Goal: Find specific page/section: Find specific page/section

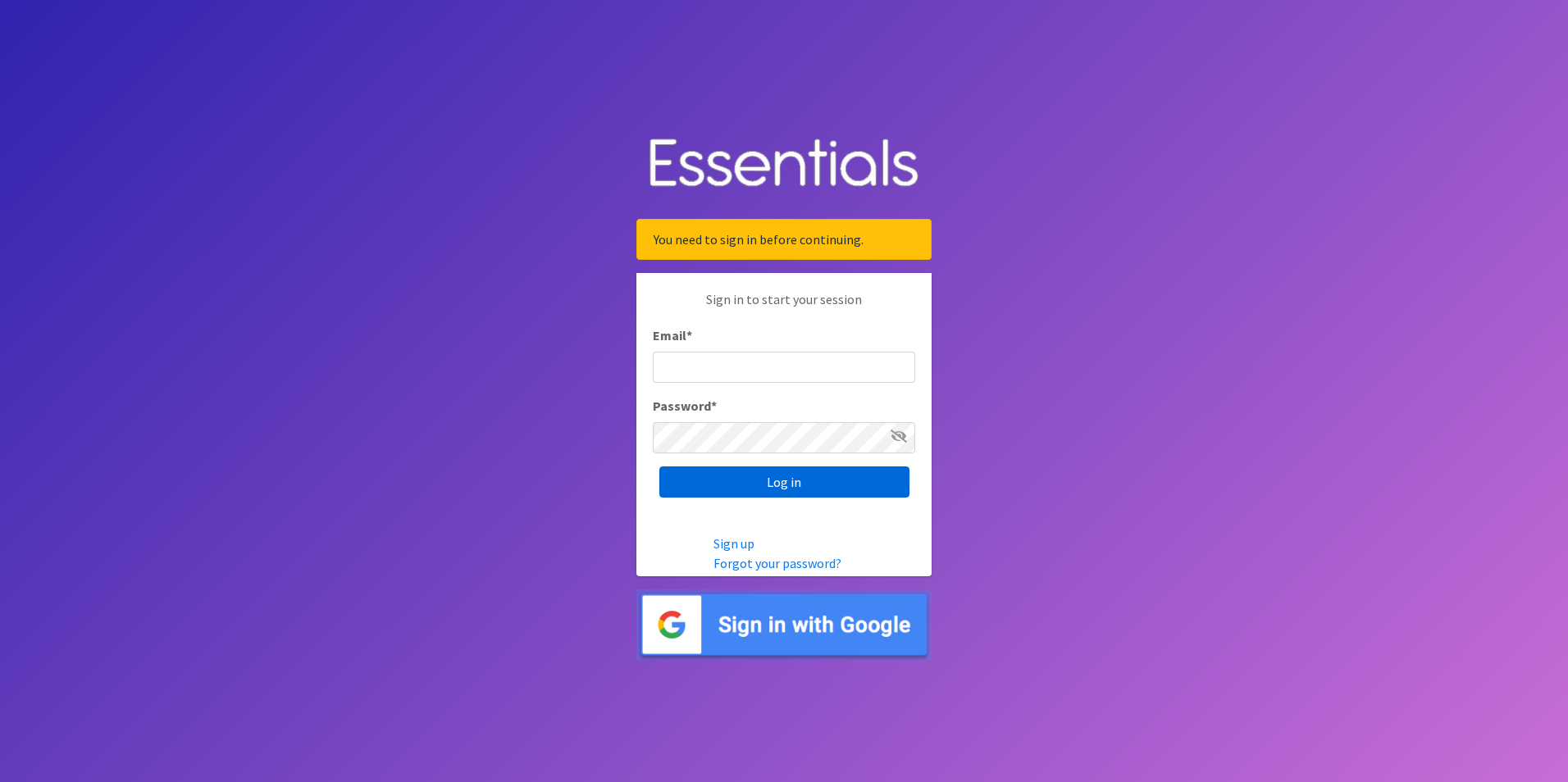
type input "[EMAIL_ADDRESS][DOMAIN_NAME]"
click at [771, 487] on input "Log in" at bounding box center [784, 482] width 250 height 31
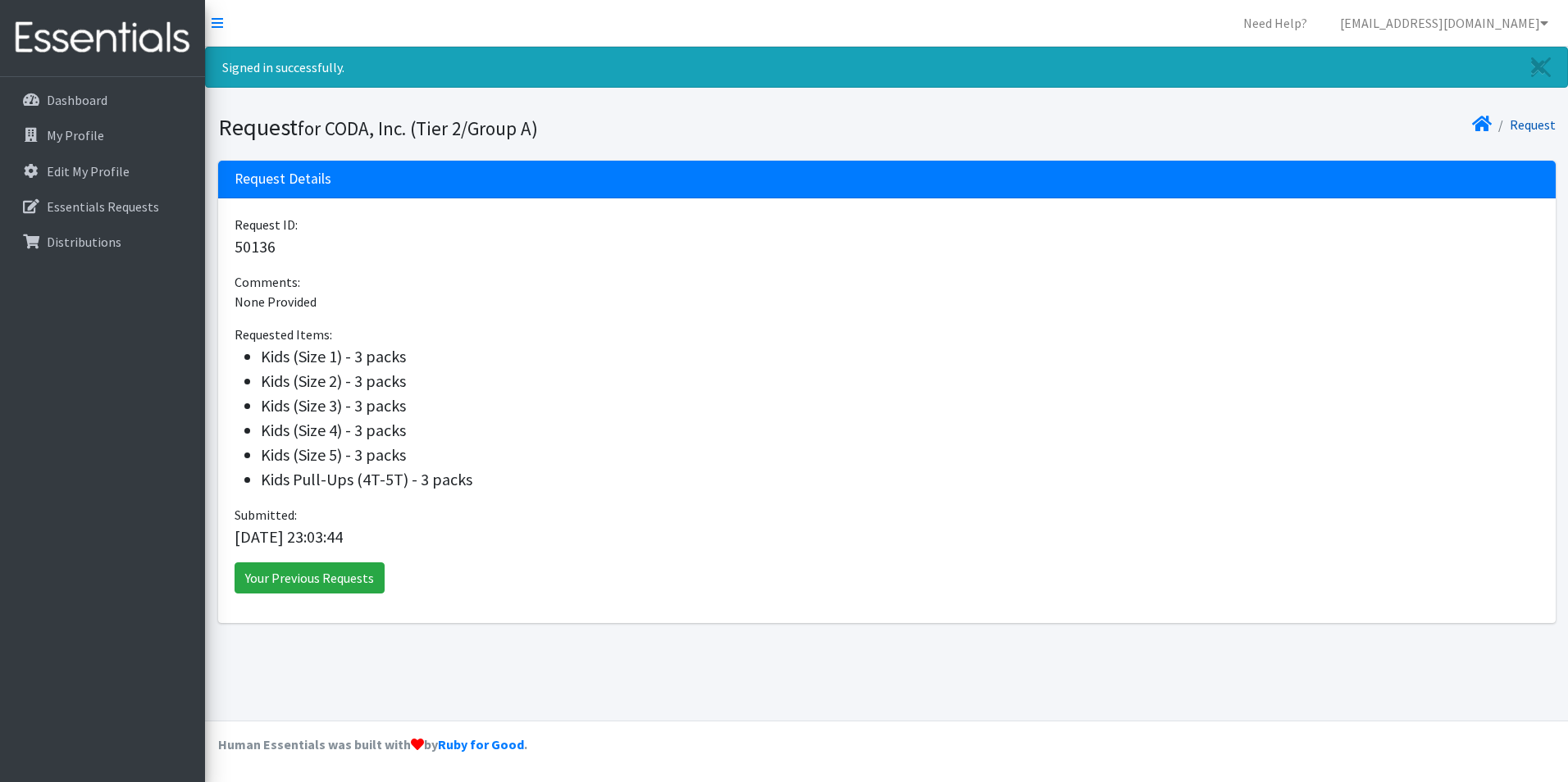
click at [1524, 123] on link "Request" at bounding box center [1532, 124] width 46 height 17
click at [1545, 127] on link "Request" at bounding box center [1532, 124] width 46 height 17
click at [162, 204] on link "Essentials Requests" at bounding box center [102, 207] width 192 height 33
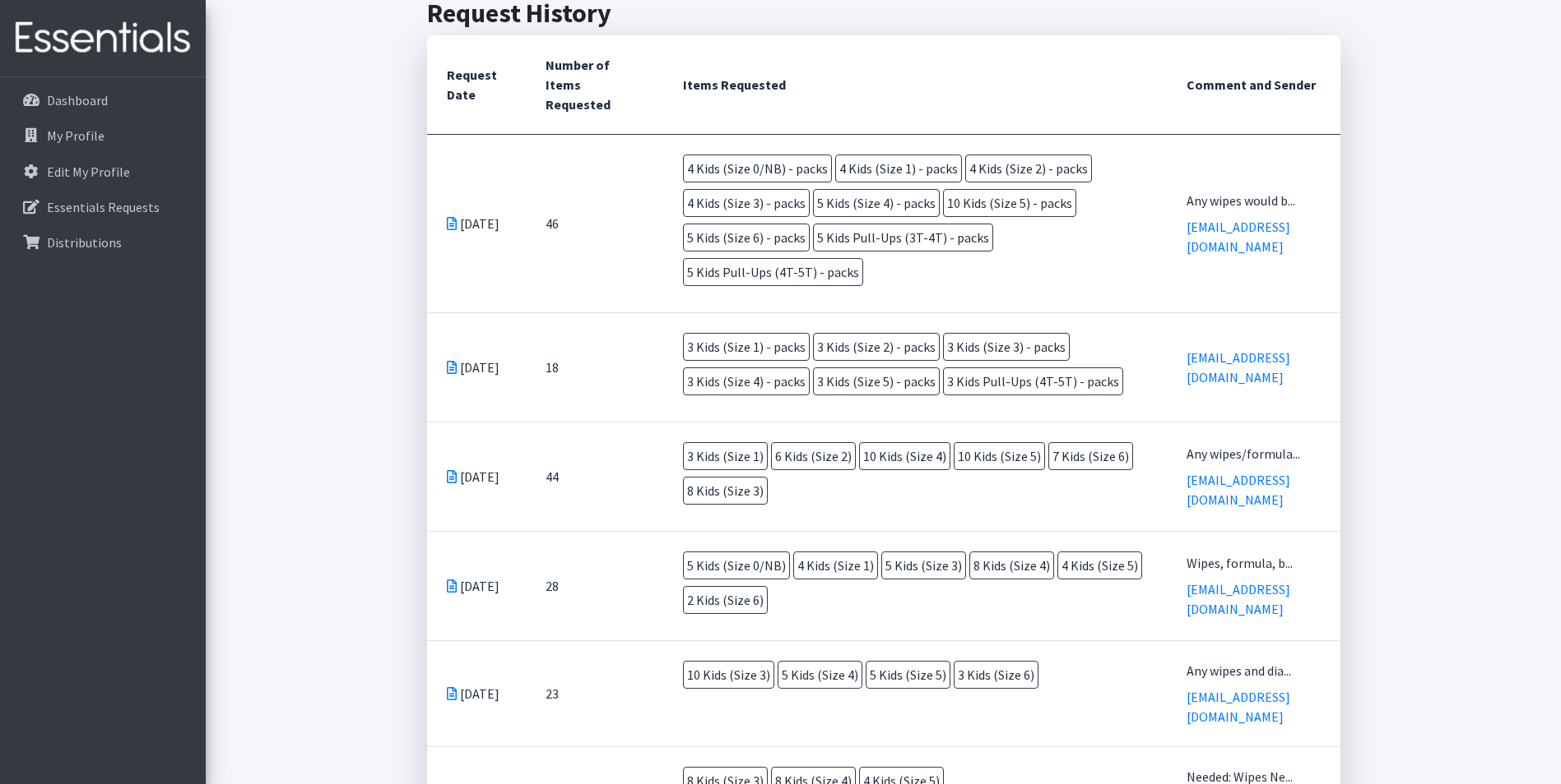
scroll to position [412, 0]
